Goal: Answer question/provide support

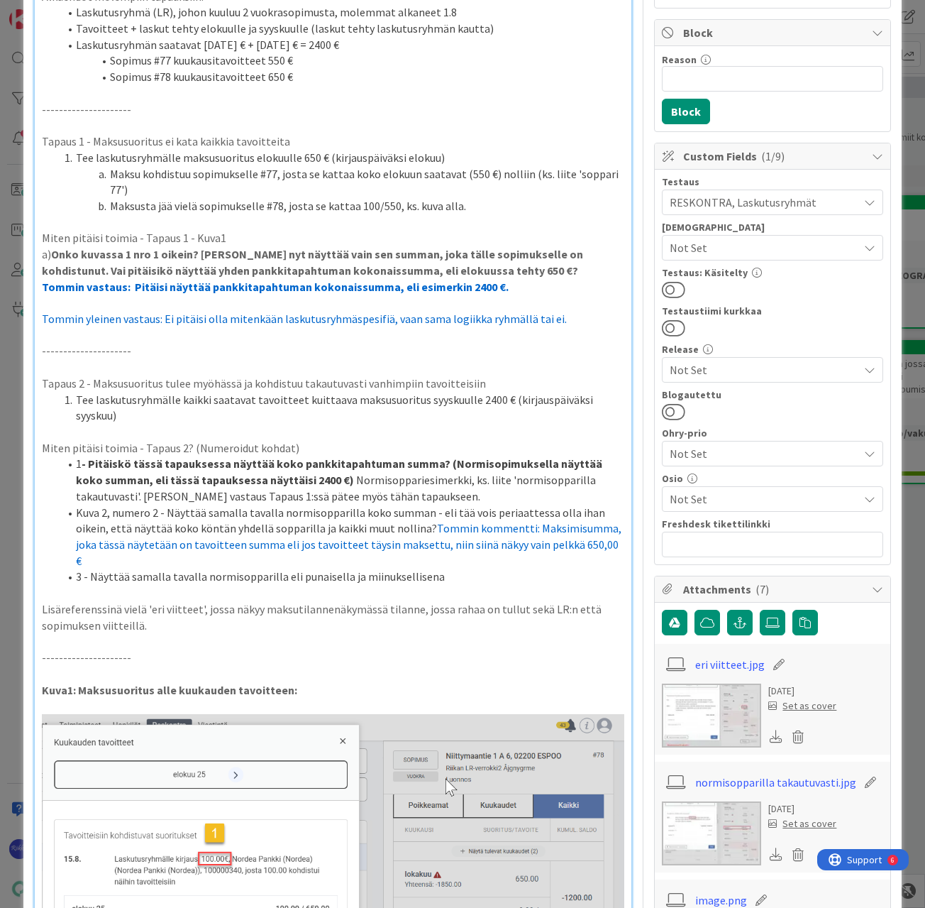
scroll to position [142, 0]
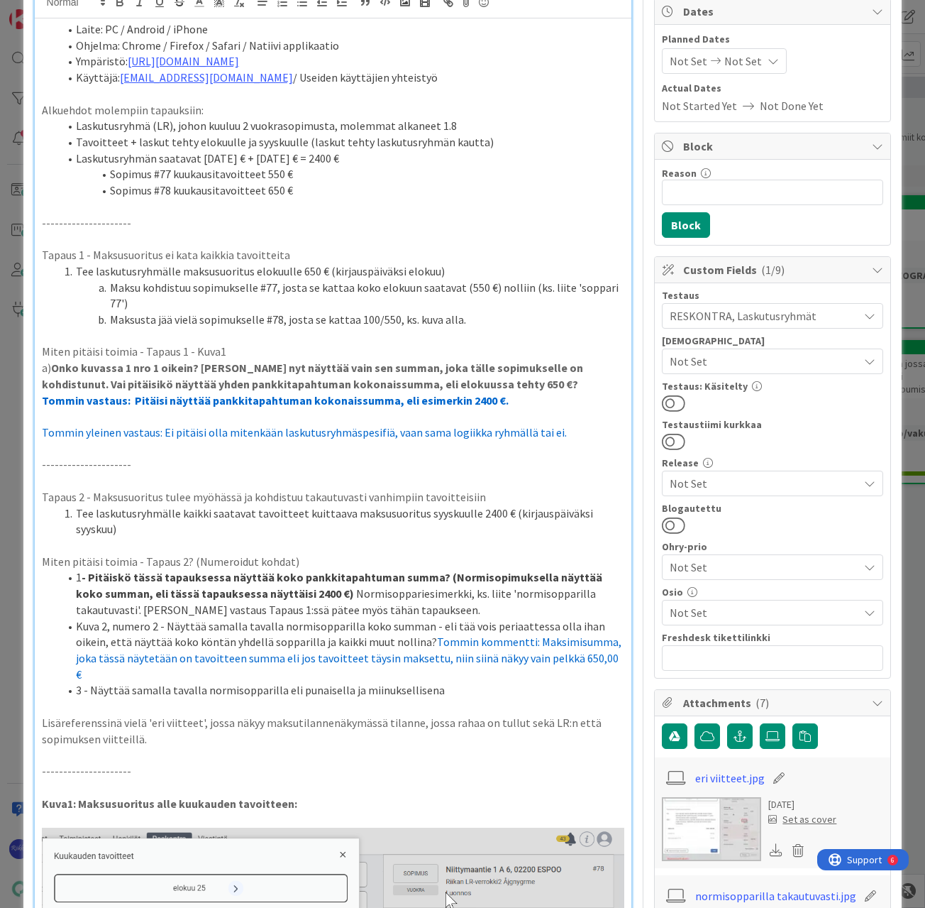
click at [575, 437] on p "Tommin yleinen vastaus: Ei pitäisi olla mitenkään laskutusryhmäspesifiä, vaan s…" at bounding box center [333, 432] width 583 height 16
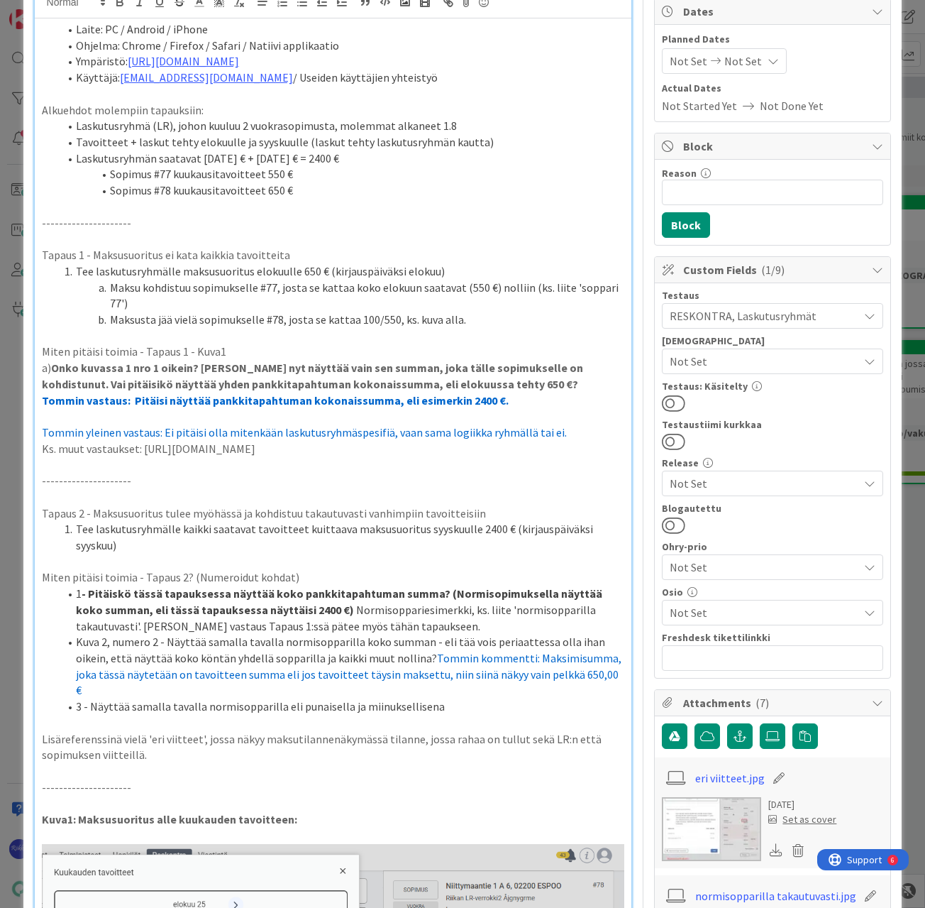
click at [531, 491] on p at bounding box center [333, 497] width 583 height 16
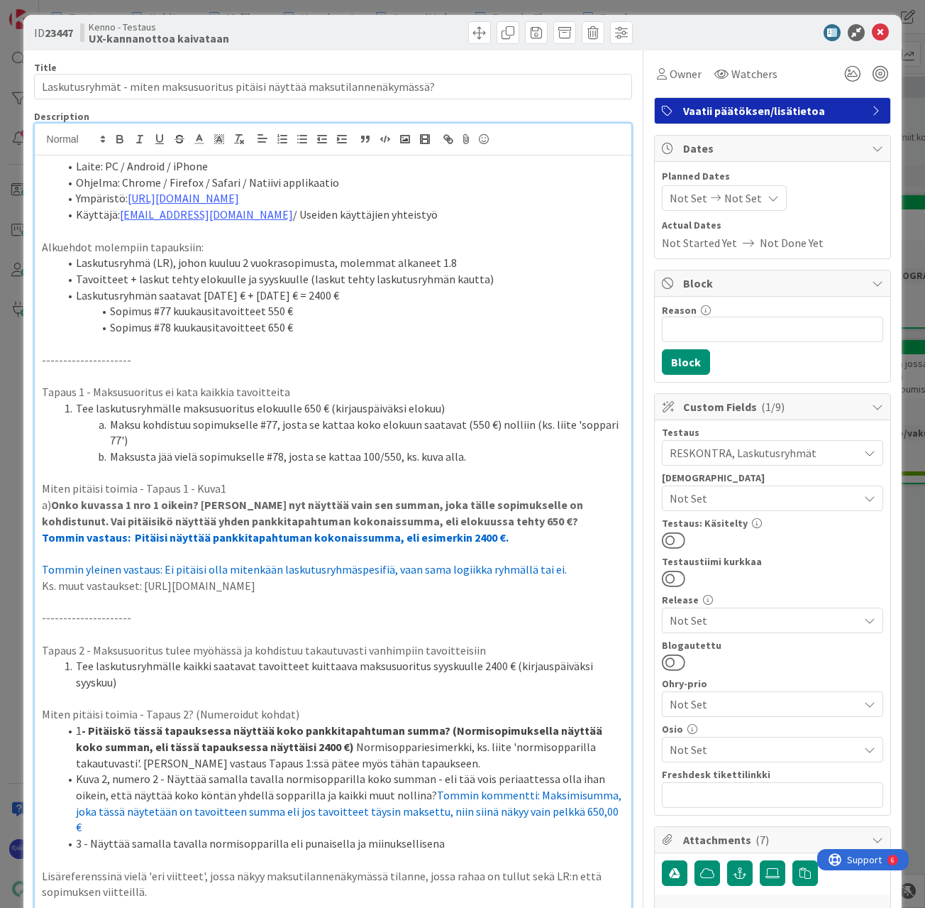
scroll to position [0, 0]
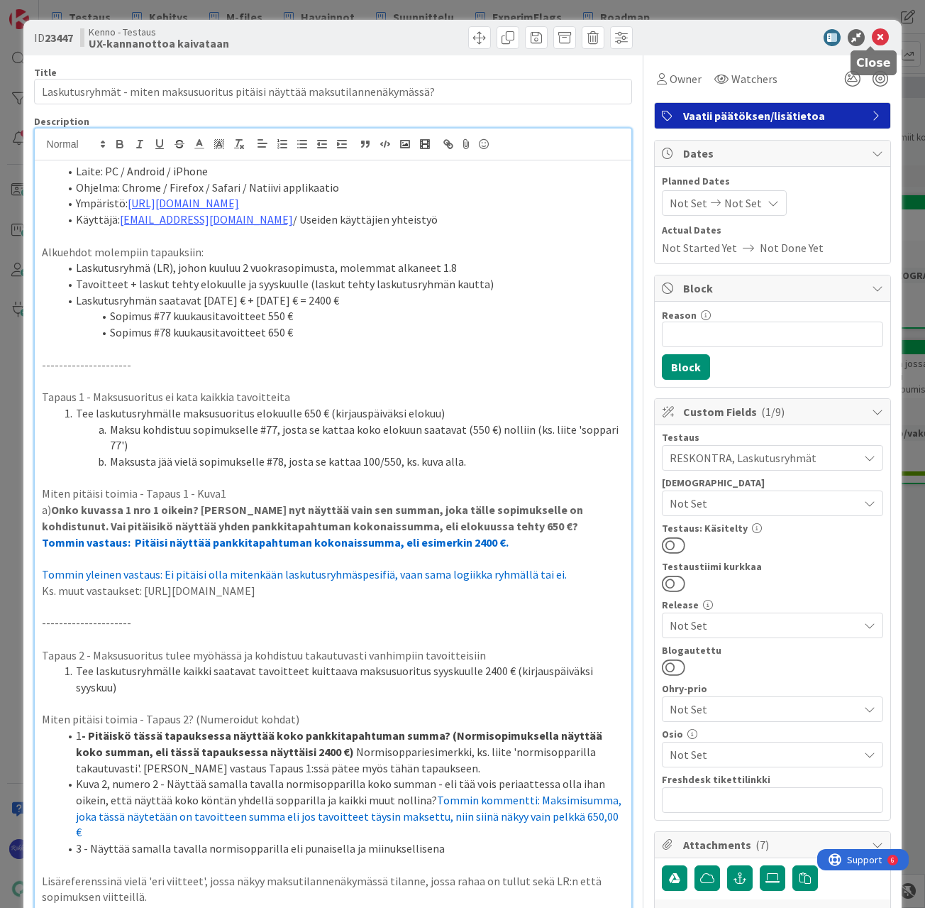
click at [875, 38] on icon at bounding box center [880, 37] width 17 height 17
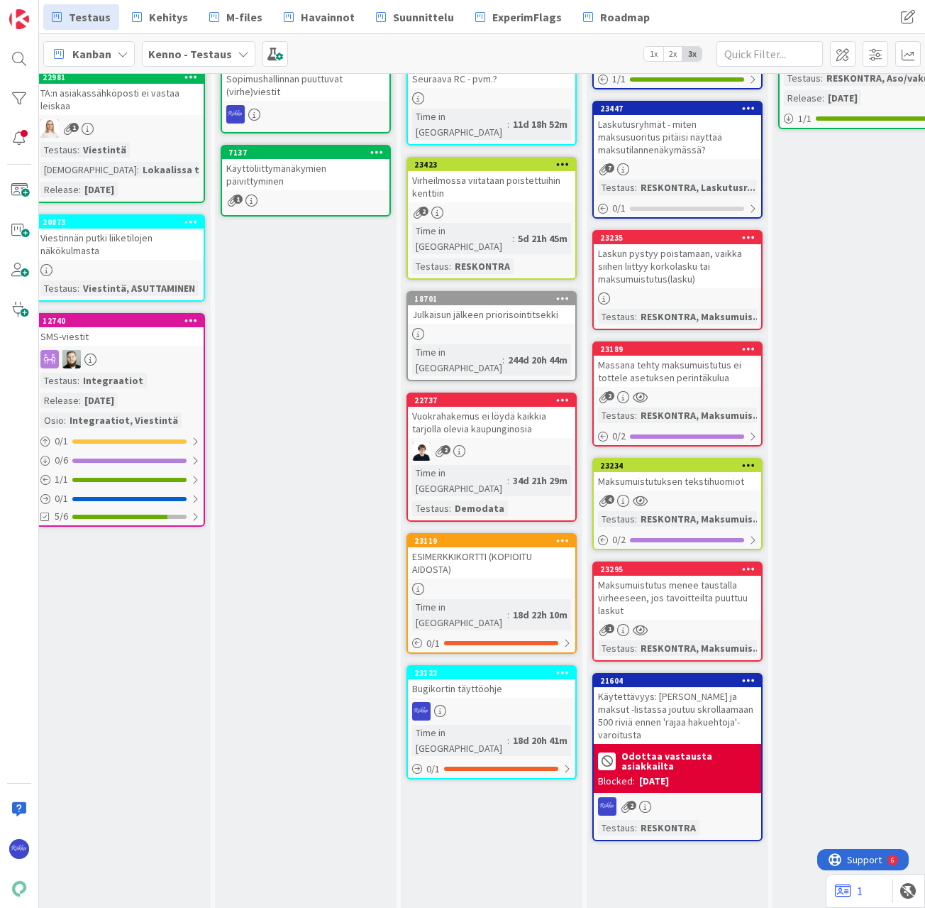
scroll to position [0, 641]
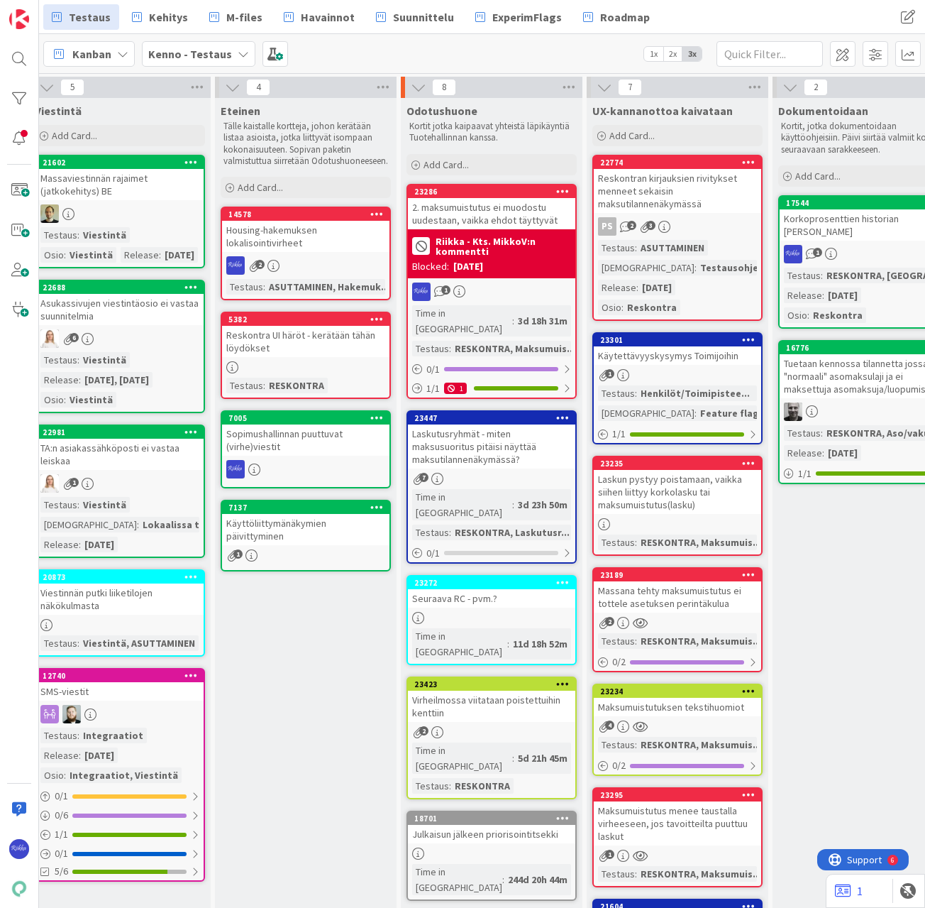
click at [501, 441] on div "Laskutusryhmät - miten maksusuoritus pitäisi näyttää maksutilannenäkymässä?" at bounding box center [491, 446] width 167 height 44
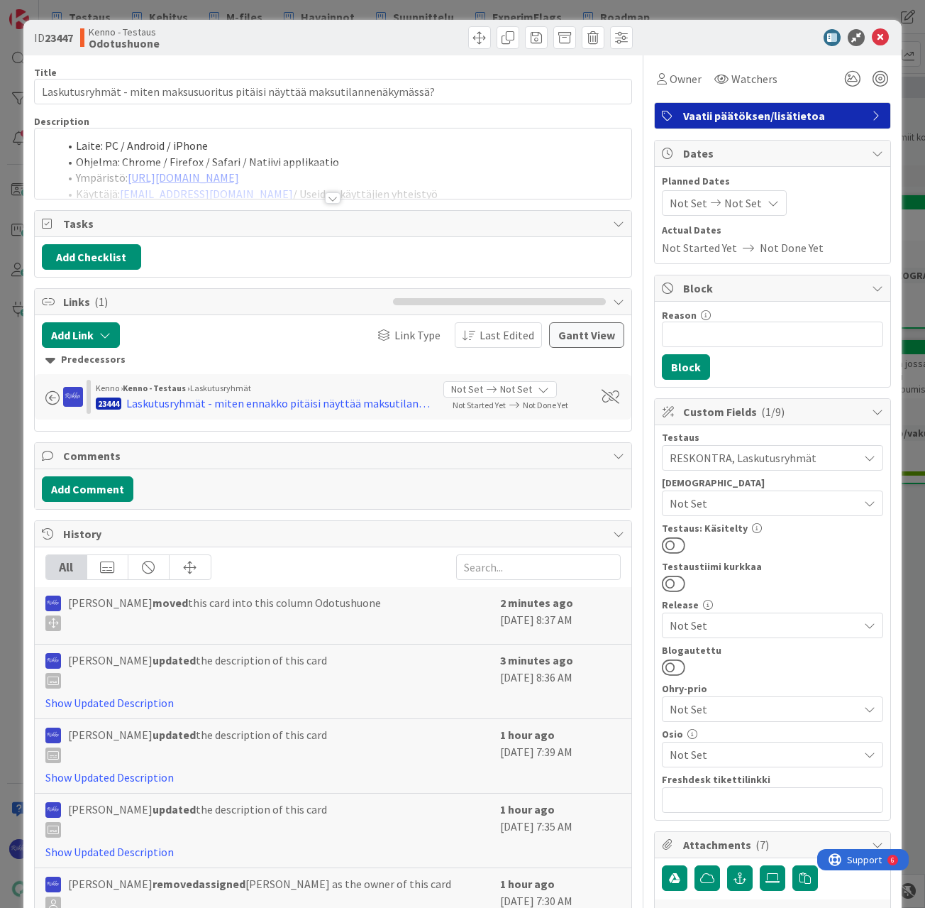
click at [327, 194] on div at bounding box center [333, 197] width 16 height 11
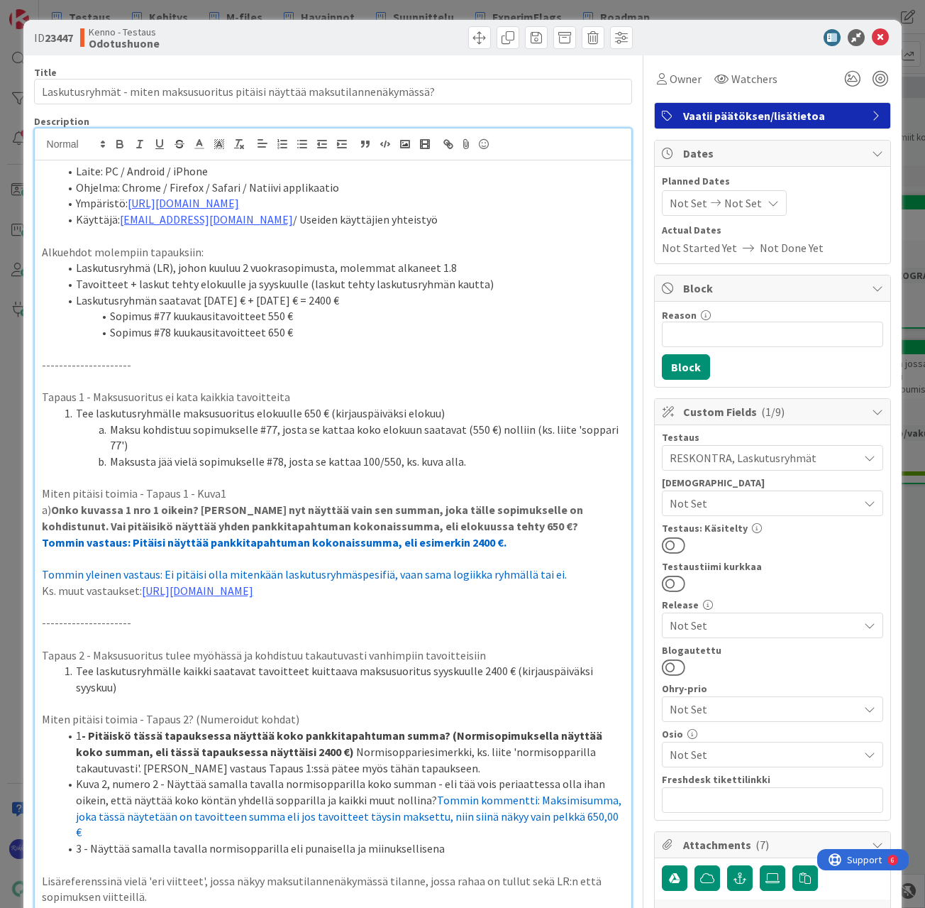
click at [519, 593] on p "Ks. muut vastaukset: [URL][DOMAIN_NAME]" at bounding box center [333, 591] width 583 height 16
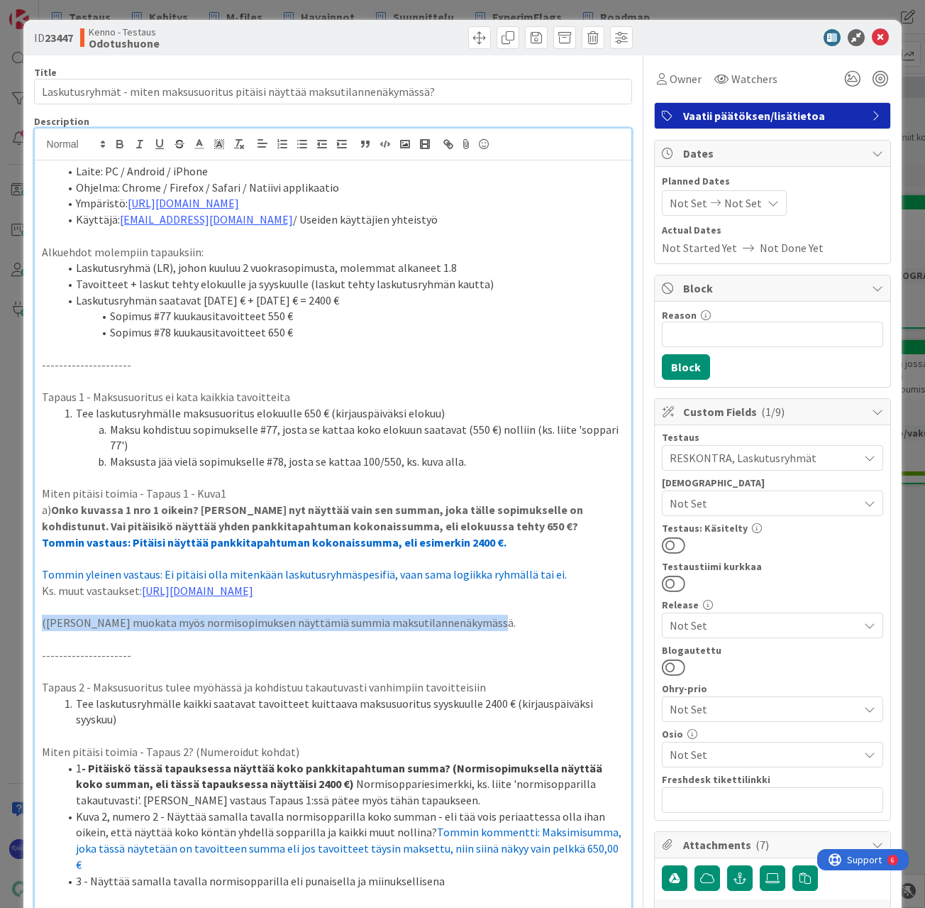
drag, startPoint x: 40, startPoint y: 620, endPoint x: 482, endPoint y: 618, distance: 442.1
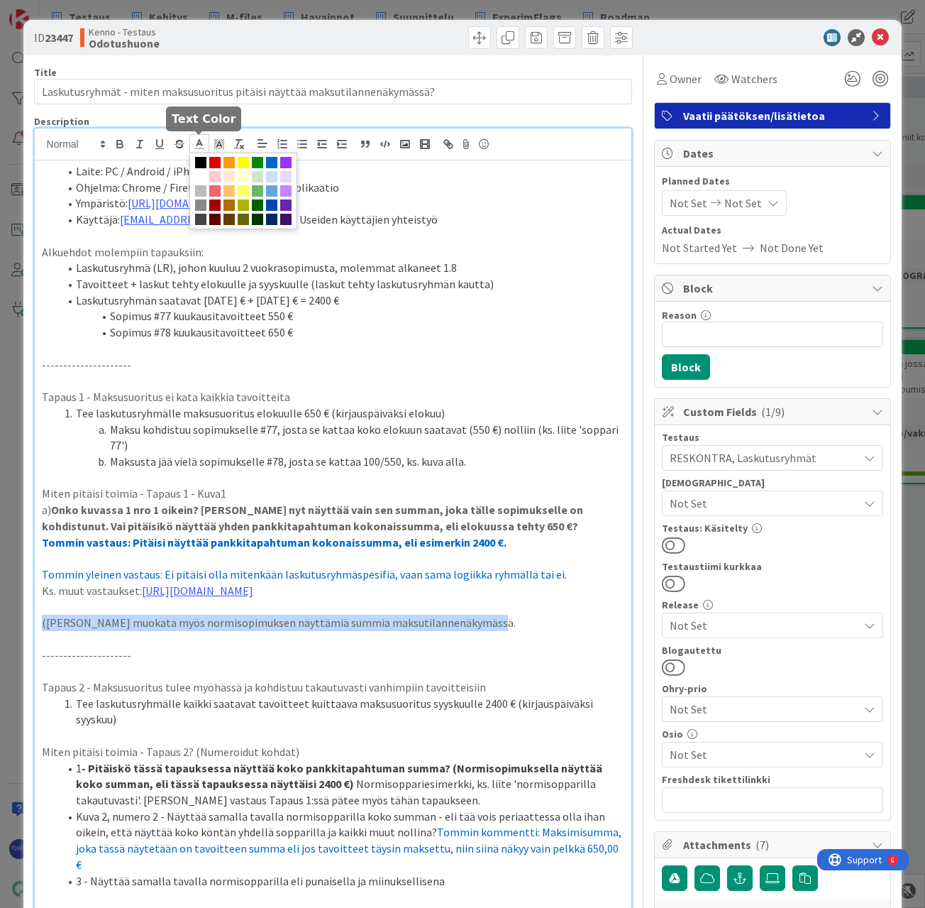
click at [196, 142] on icon at bounding box center [199, 144] width 13 height 13
click at [272, 164] on span at bounding box center [271, 162] width 11 height 11
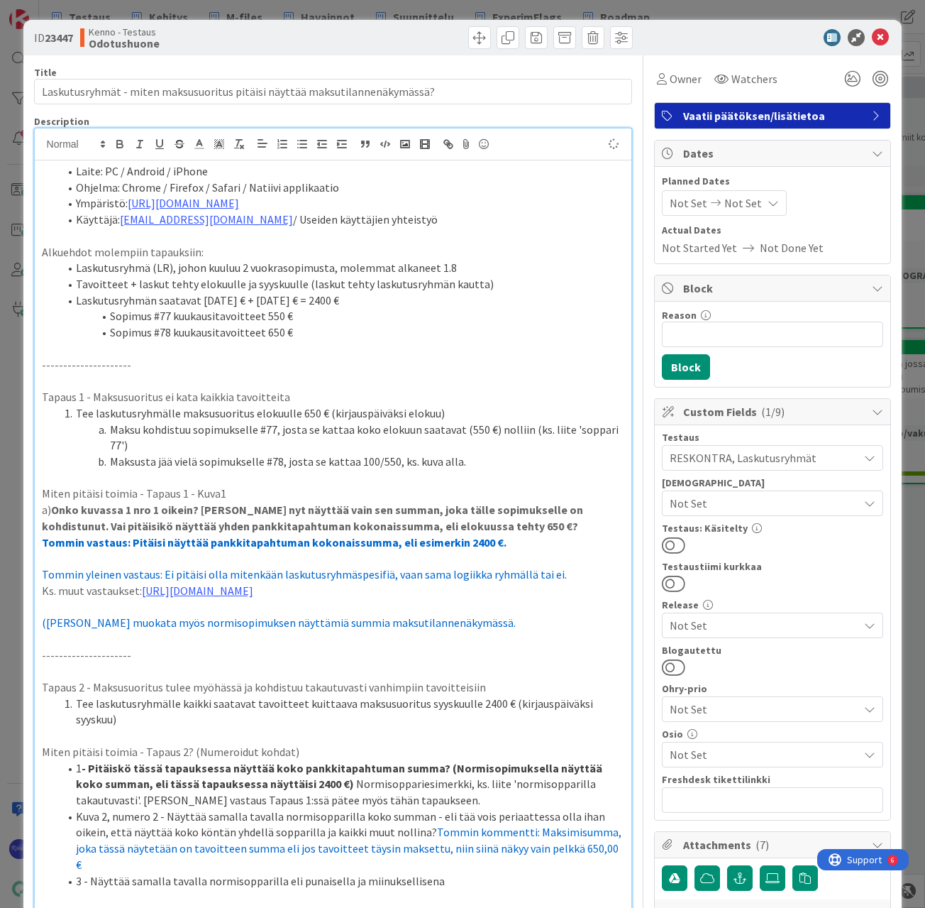
click at [504, 626] on p "([PERSON_NAME] muokata myös normisopimuksen näyttämiä summia maksutilannenäkymä…" at bounding box center [333, 623] width 583 height 16
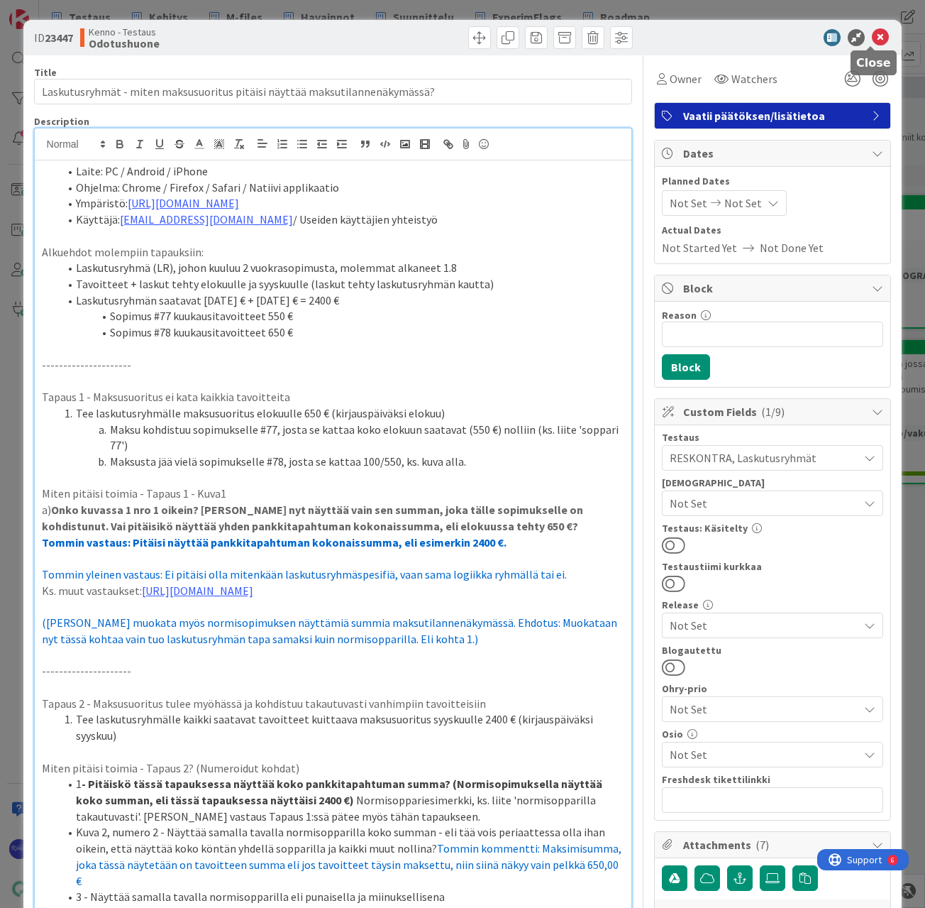
click at [875, 36] on icon at bounding box center [880, 37] width 17 height 17
